Goal: Information Seeking & Learning: Learn about a topic

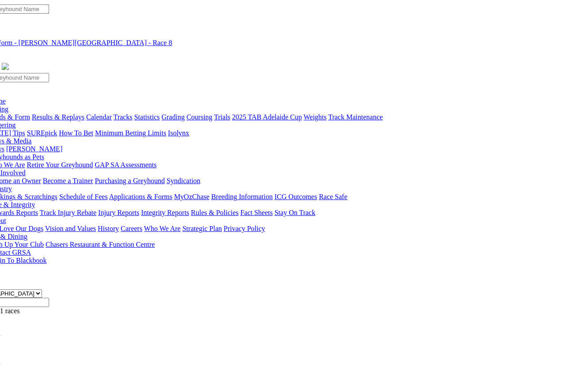
scroll to position [0, 33]
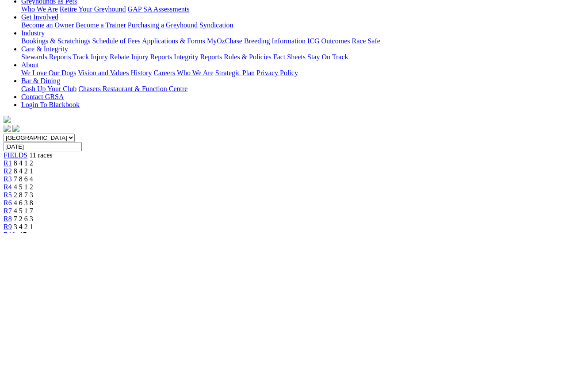
scroll to position [198, 0]
